Goal: Task Accomplishment & Management: Manage account settings

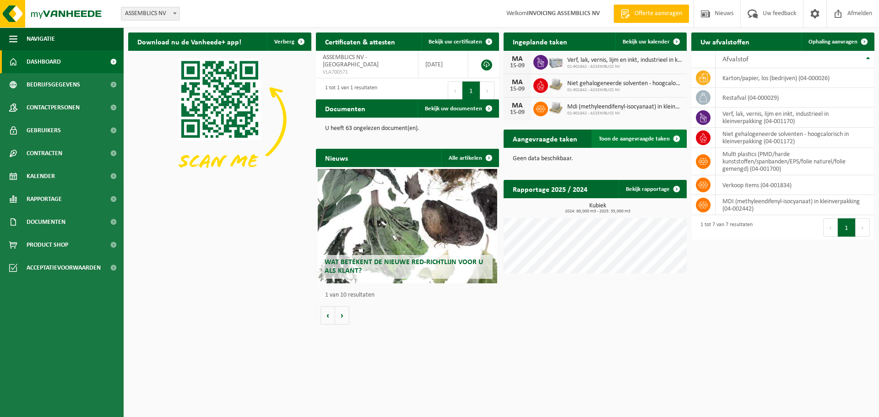
click at [630, 137] on span "Toon de aangevraagde taken" at bounding box center [634, 139] width 71 height 6
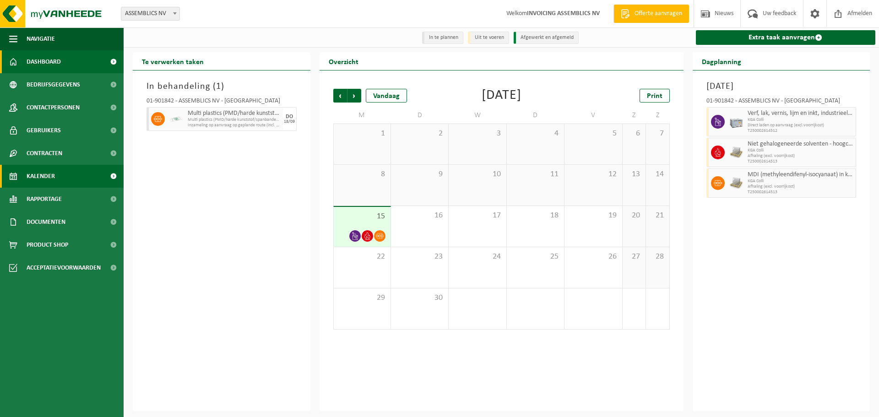
click at [38, 63] on span "Dashboard" at bounding box center [44, 61] width 34 height 23
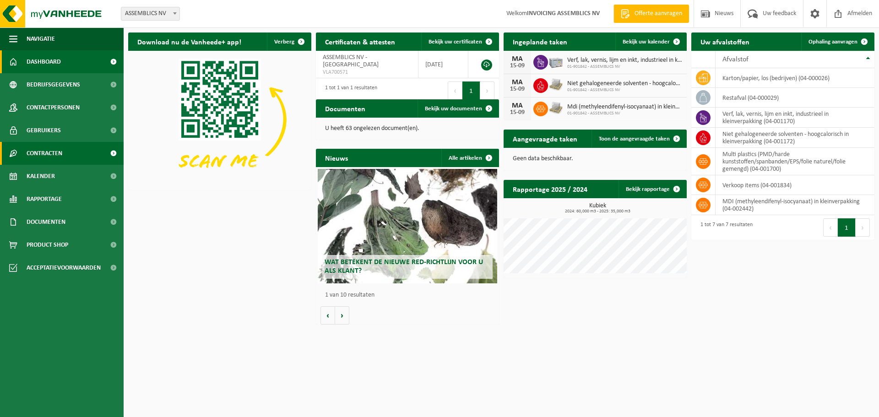
click at [52, 148] on span "Contracten" at bounding box center [45, 153] width 36 height 23
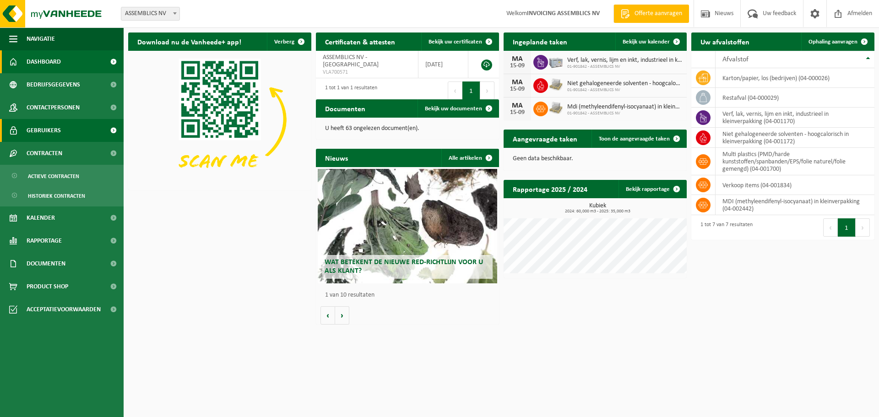
click at [49, 133] on span "Gebruikers" at bounding box center [44, 130] width 34 height 23
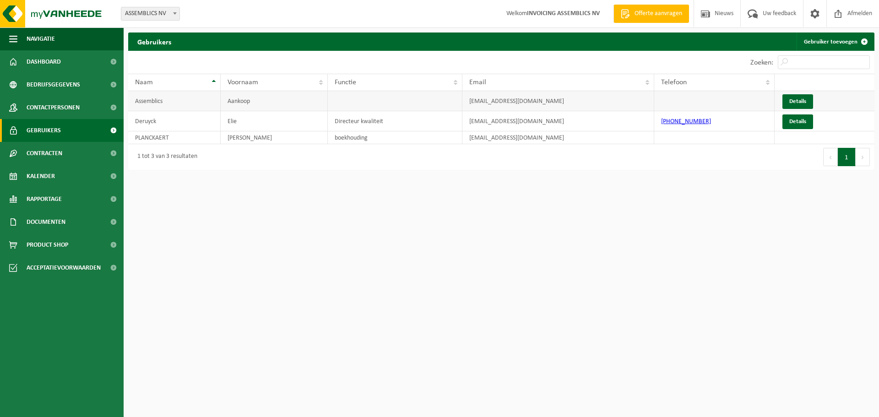
click at [793, 94] on td "Details" at bounding box center [825, 101] width 100 height 20
click at [793, 99] on link "Details" at bounding box center [798, 101] width 31 height 15
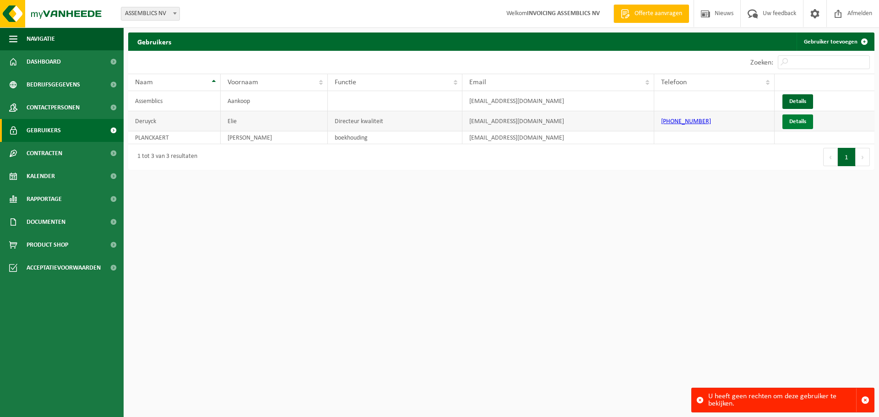
click at [802, 124] on link "Details" at bounding box center [798, 121] width 31 height 15
click at [51, 197] on span "Rapportage" at bounding box center [44, 199] width 35 height 23
